Goal: Find specific page/section: Find specific page/section

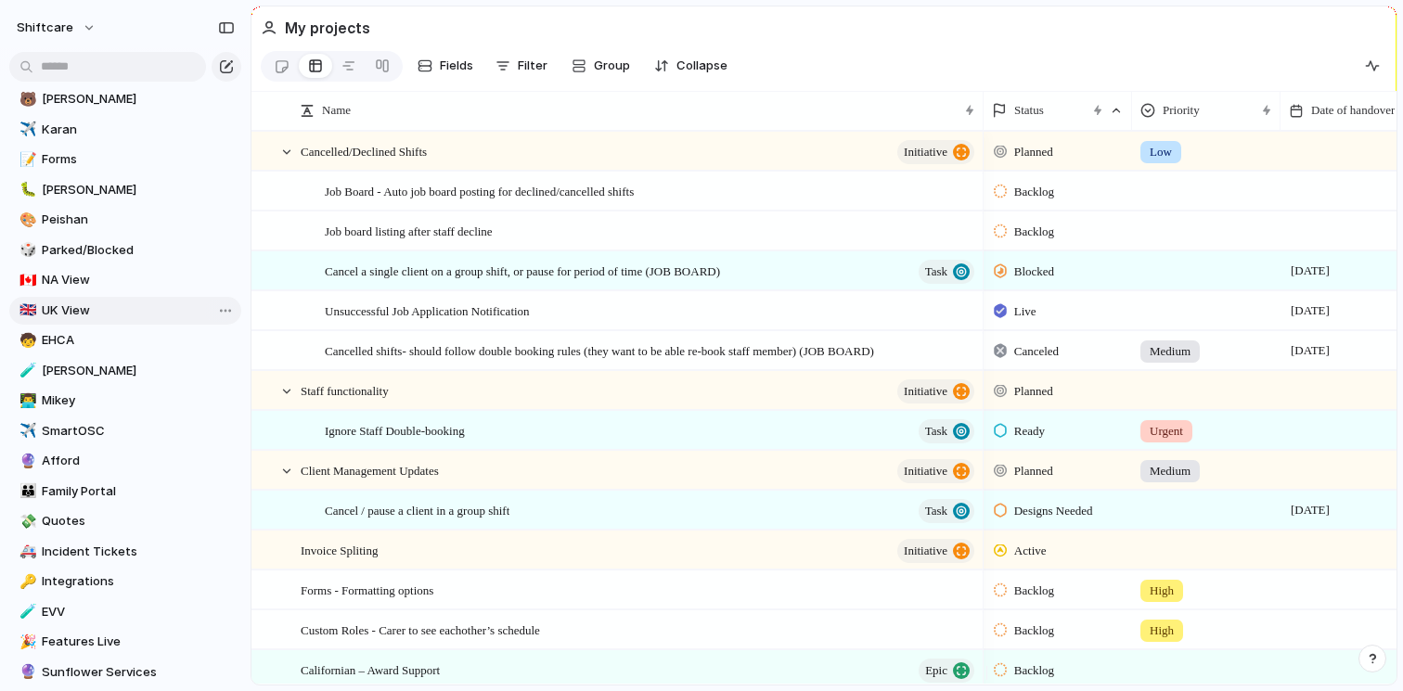
scroll to position [557, 0]
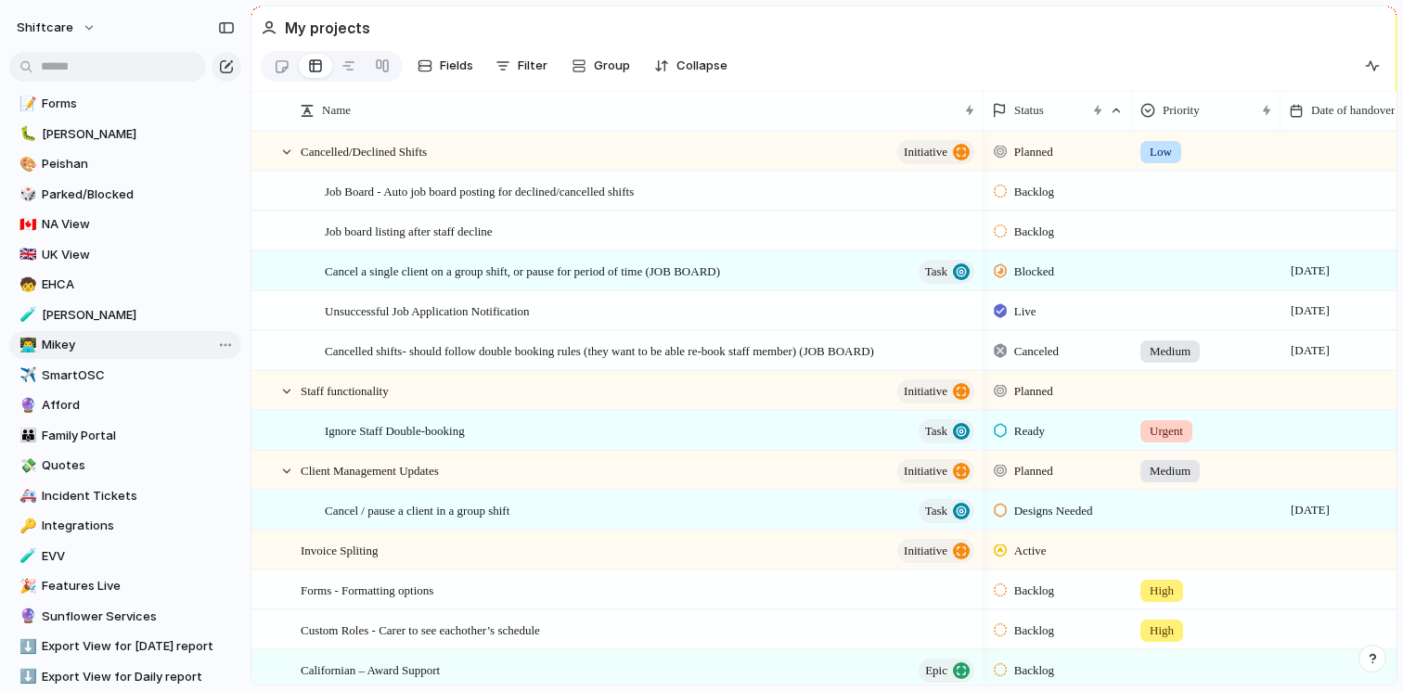
click at [120, 350] on span "Mikey" at bounding box center [138, 345] width 193 height 19
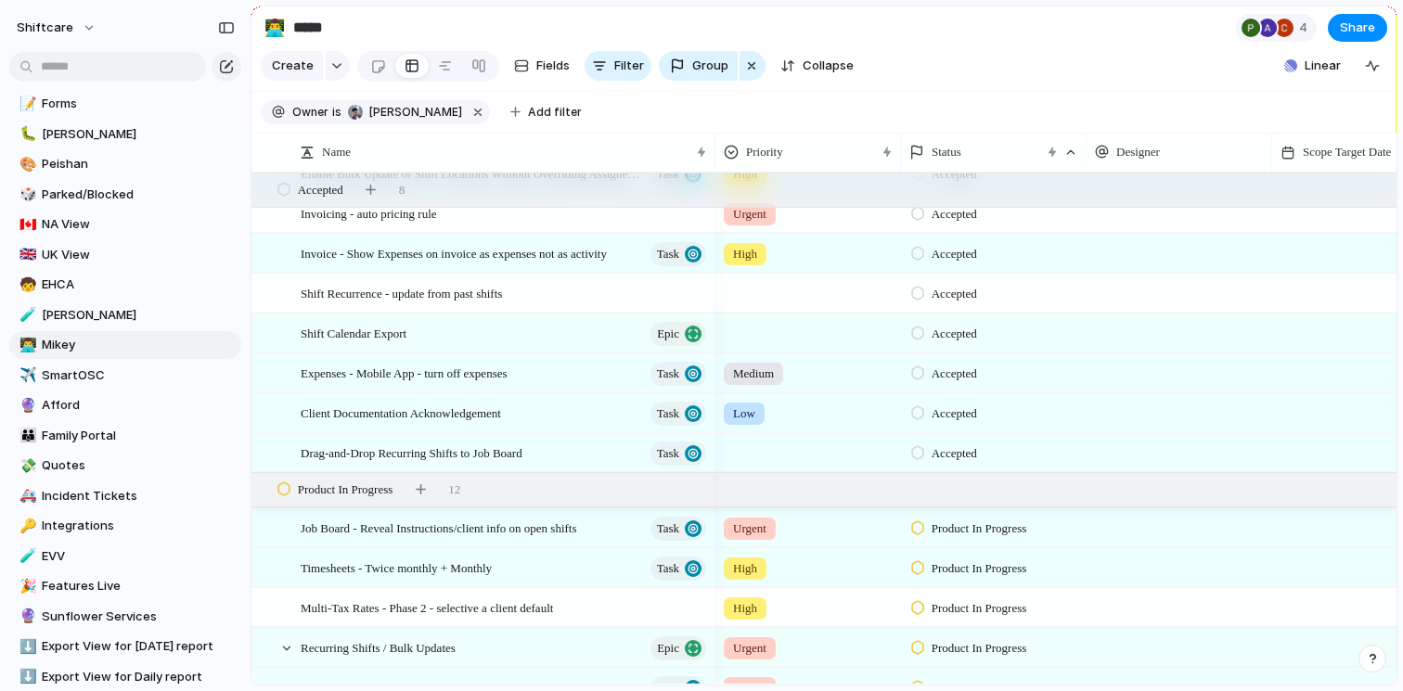
scroll to position [1419, 0]
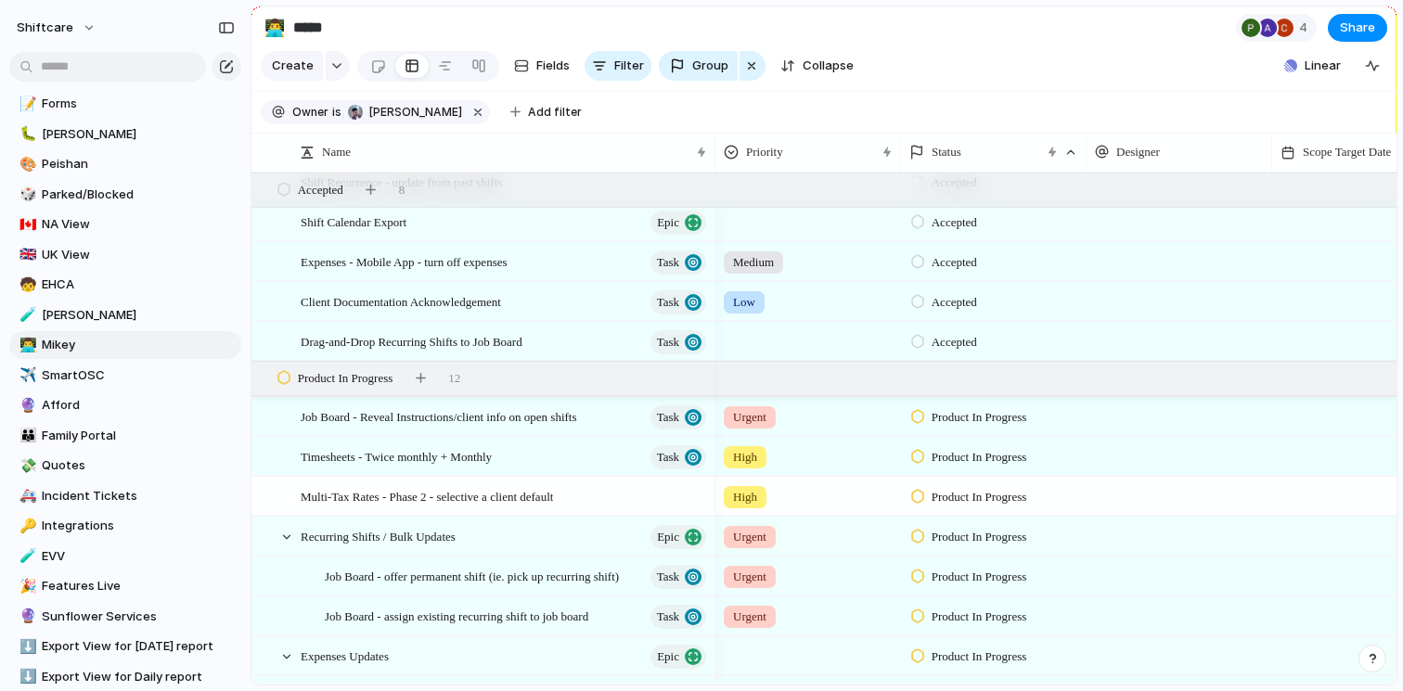
click at [1140, 124] on section "Owner is [PERSON_NAME] Add filter" at bounding box center [823, 113] width 1145 height 42
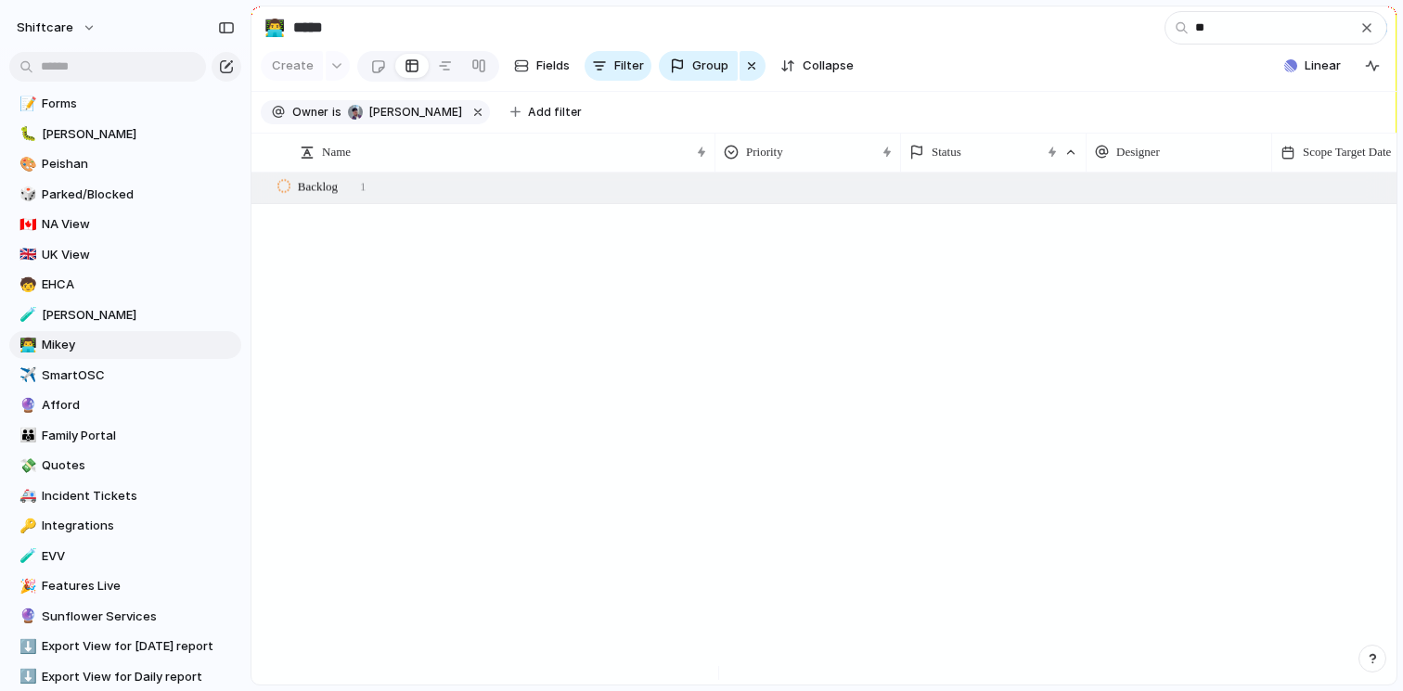
scroll to position [43, 0]
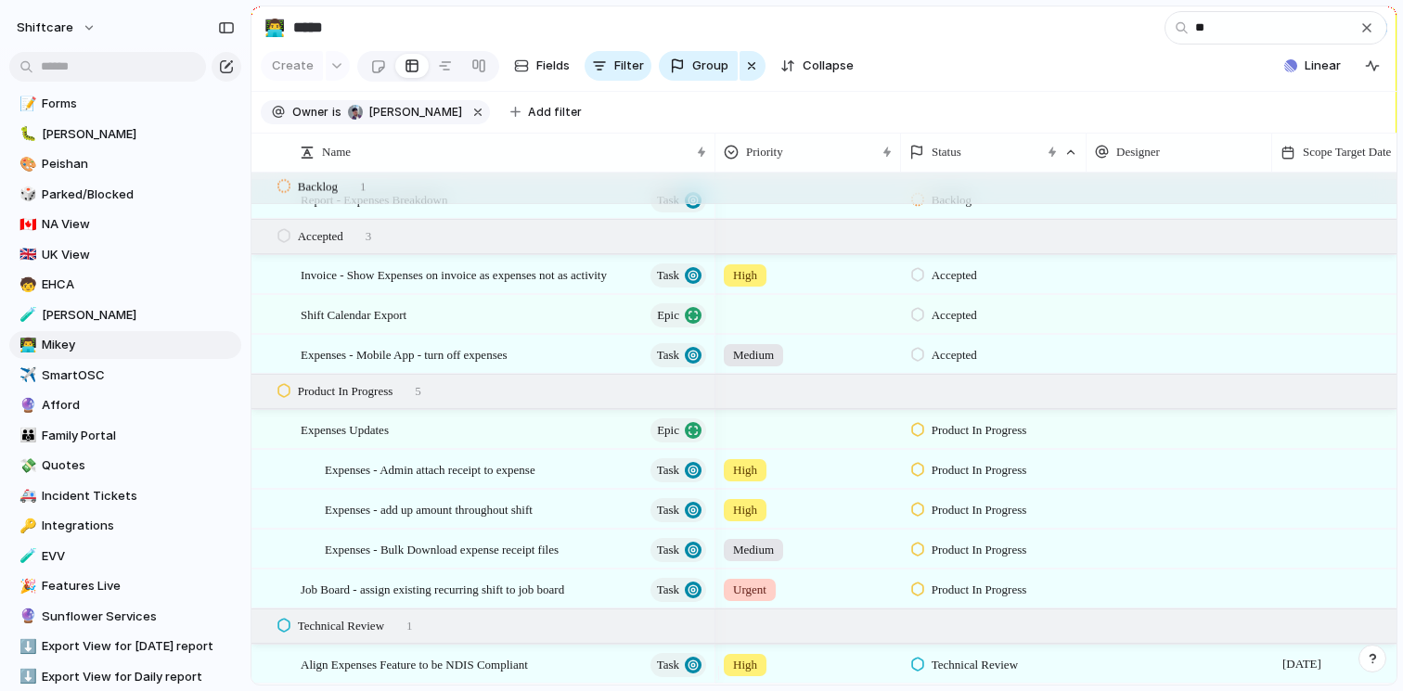
type input "**"
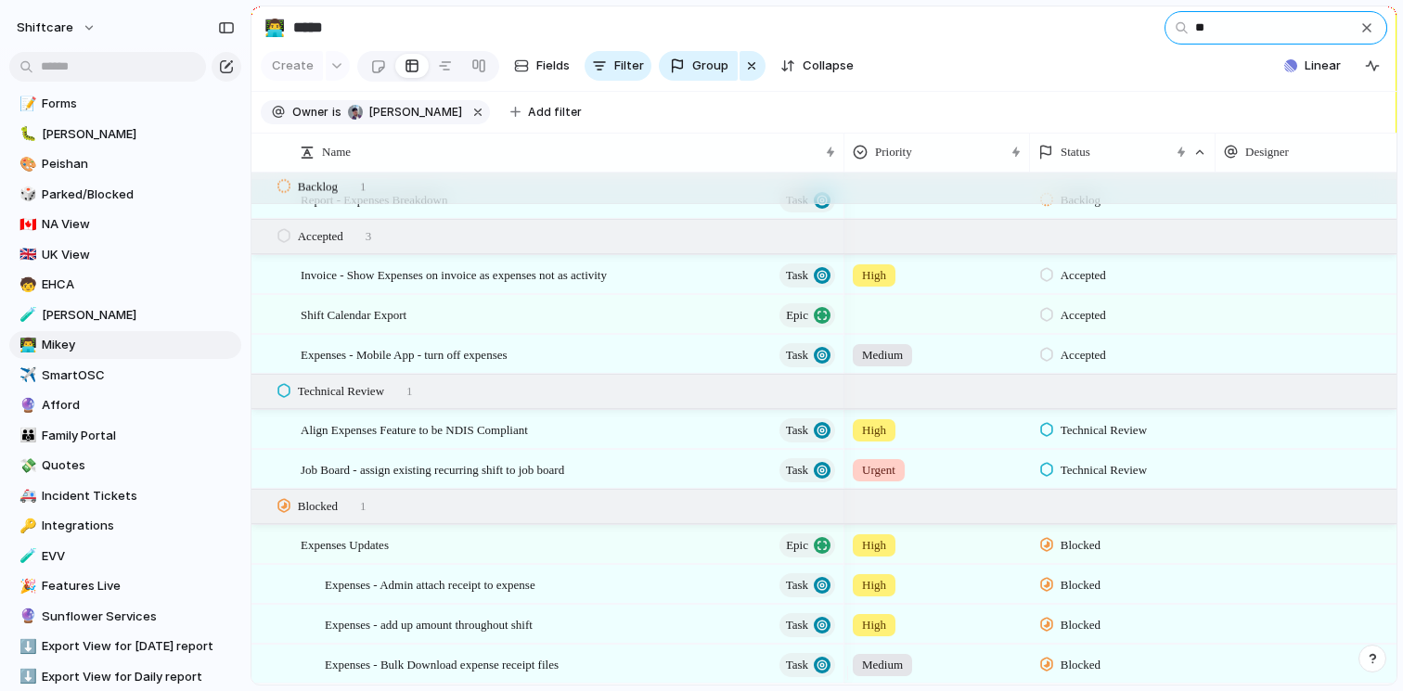
scroll to position [0, 0]
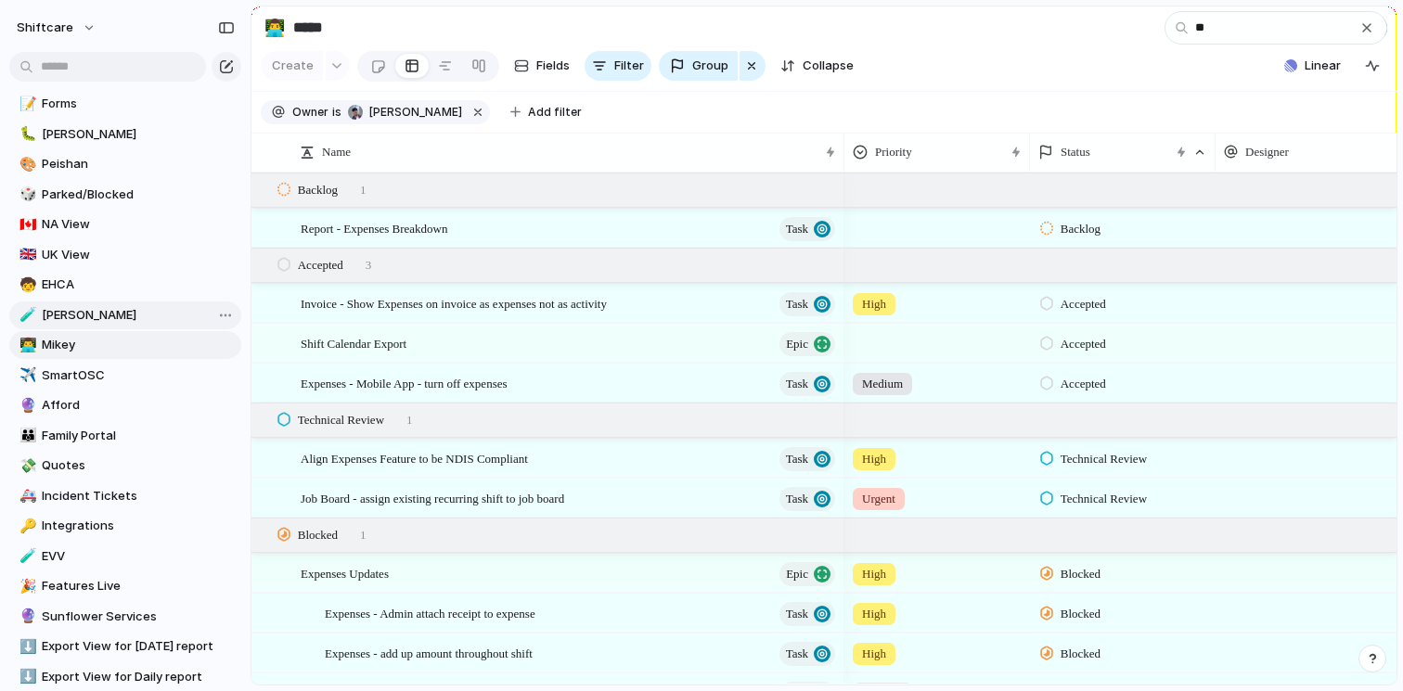
click at [70, 314] on span "[PERSON_NAME]" at bounding box center [138, 315] width 193 height 19
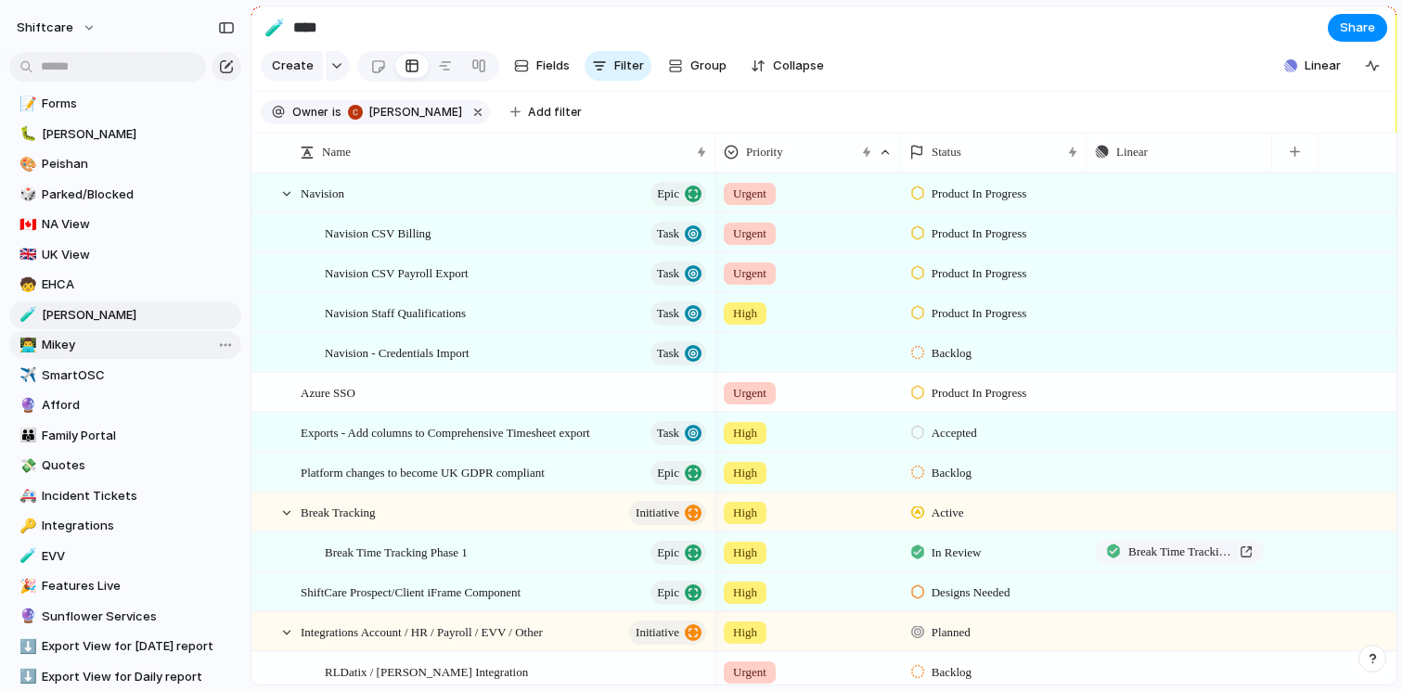
click at [68, 341] on span "Mikey" at bounding box center [138, 345] width 193 height 19
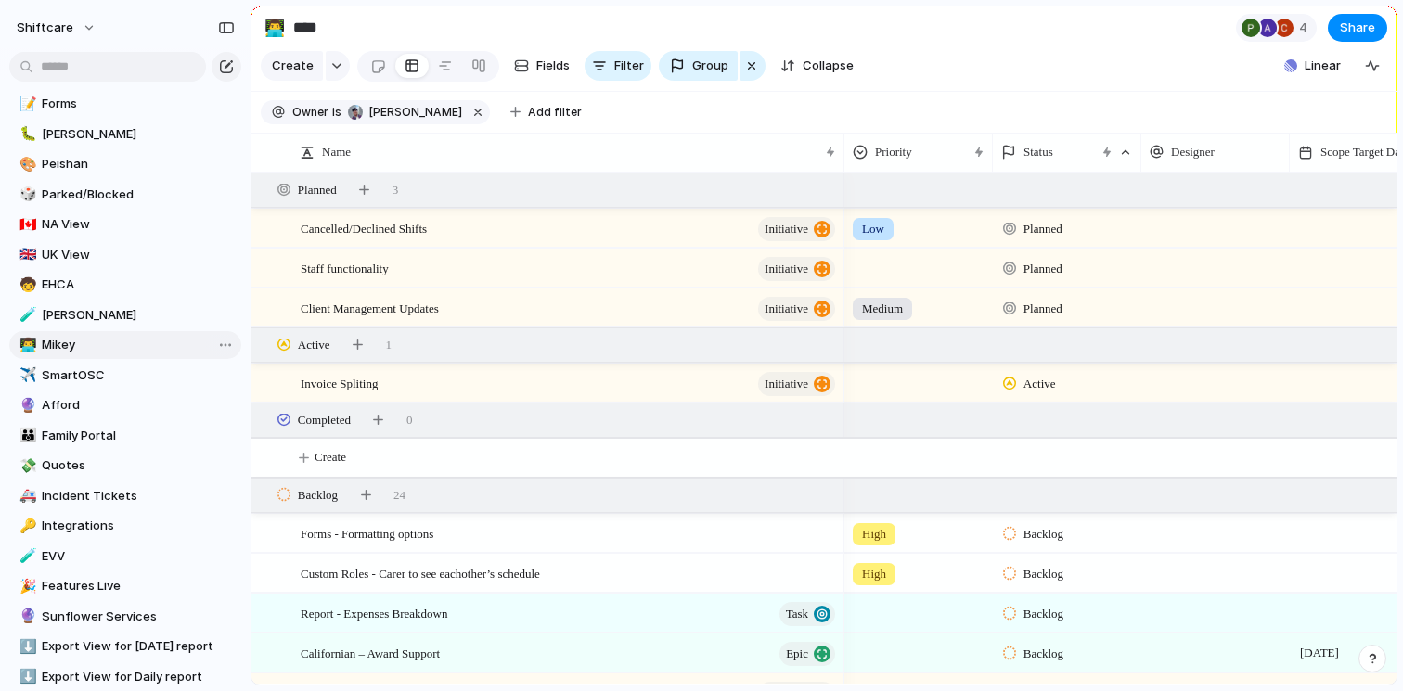
type input "*****"
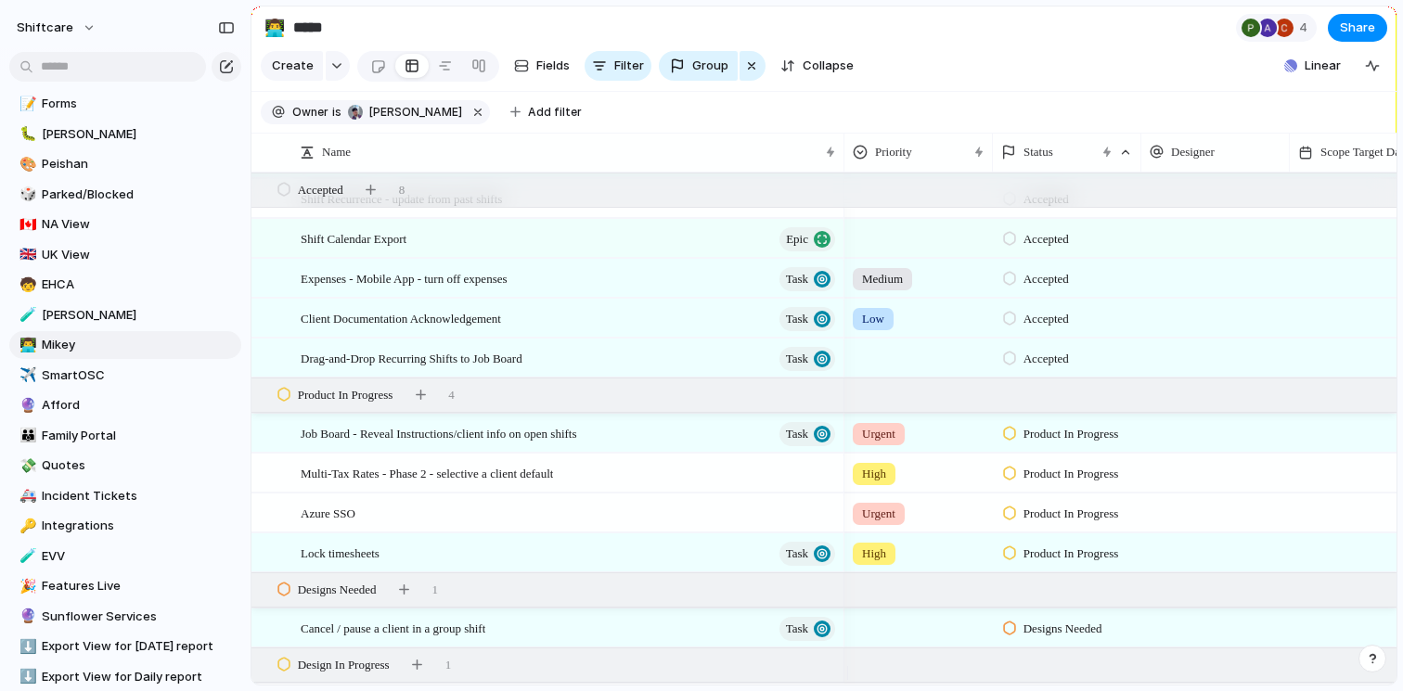
scroll to position [1504, 0]
